Goal: Obtain resource: Download file/media

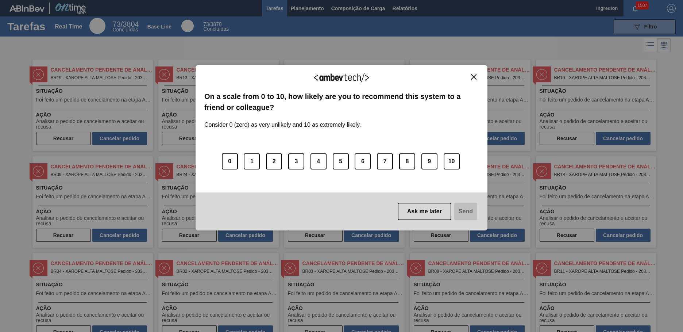
click at [474, 77] on img "Close" at bounding box center [473, 76] width 5 height 5
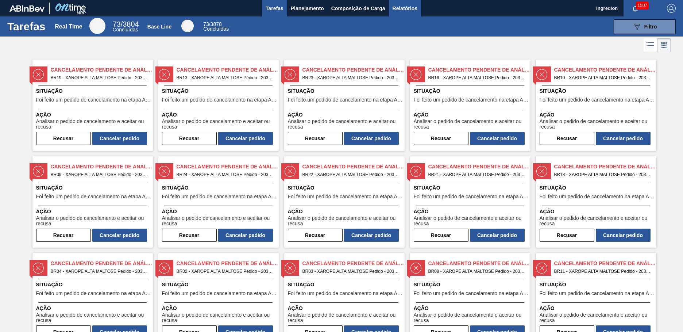
click at [405, 8] on span "Relatórios" at bounding box center [405, 8] width 25 height 9
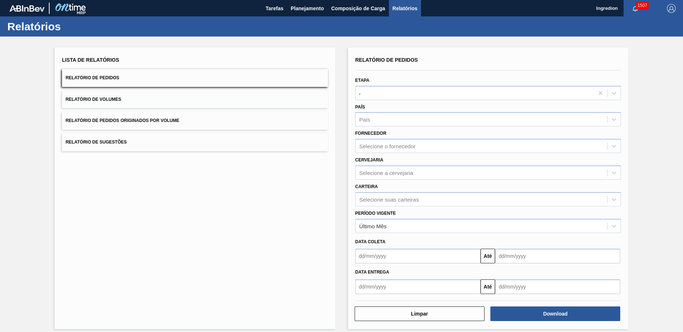
type input "Aguardando Faturamento"
type input "Xarope"
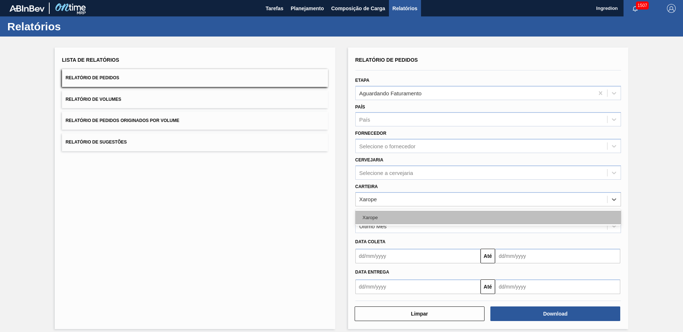
click at [487, 217] on div "Xarope" at bounding box center [489, 218] width 266 height 14
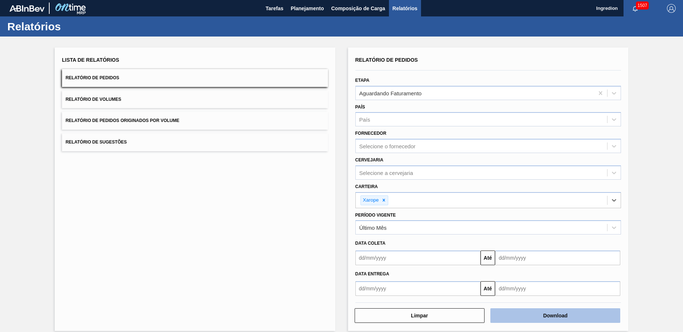
click at [555, 315] on button "Download" at bounding box center [556, 315] width 130 height 15
